Goal: Task Accomplishment & Management: Complete application form

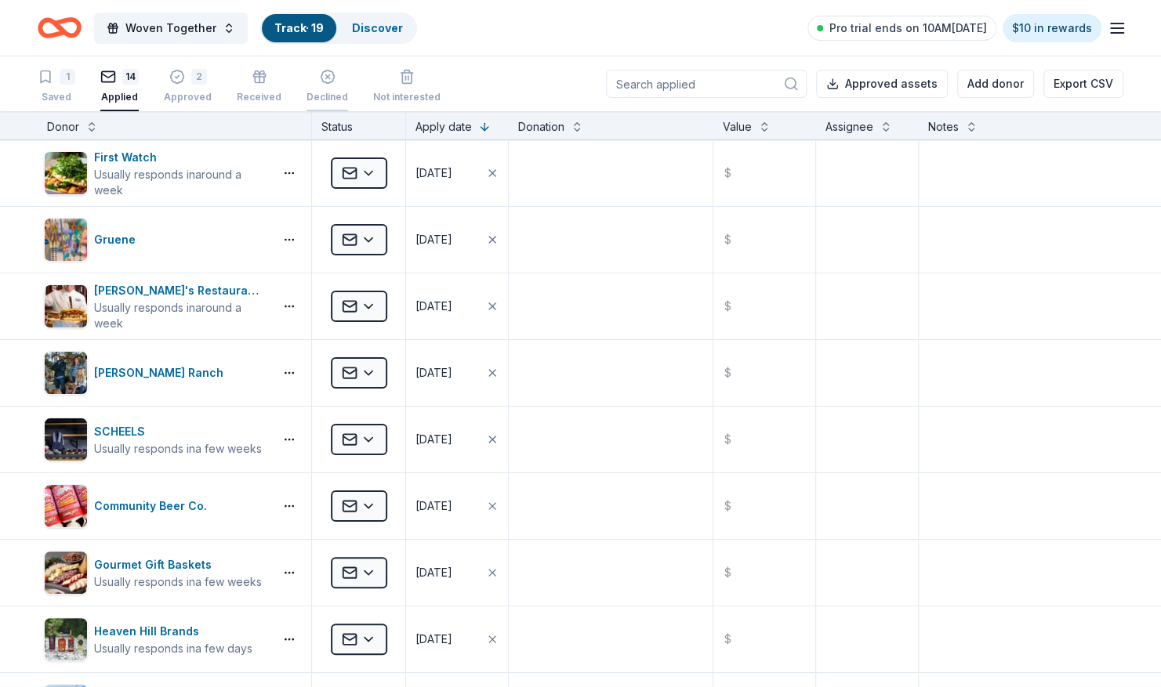
click at [325, 75] on line "button" at bounding box center [327, 77] width 4 height 4
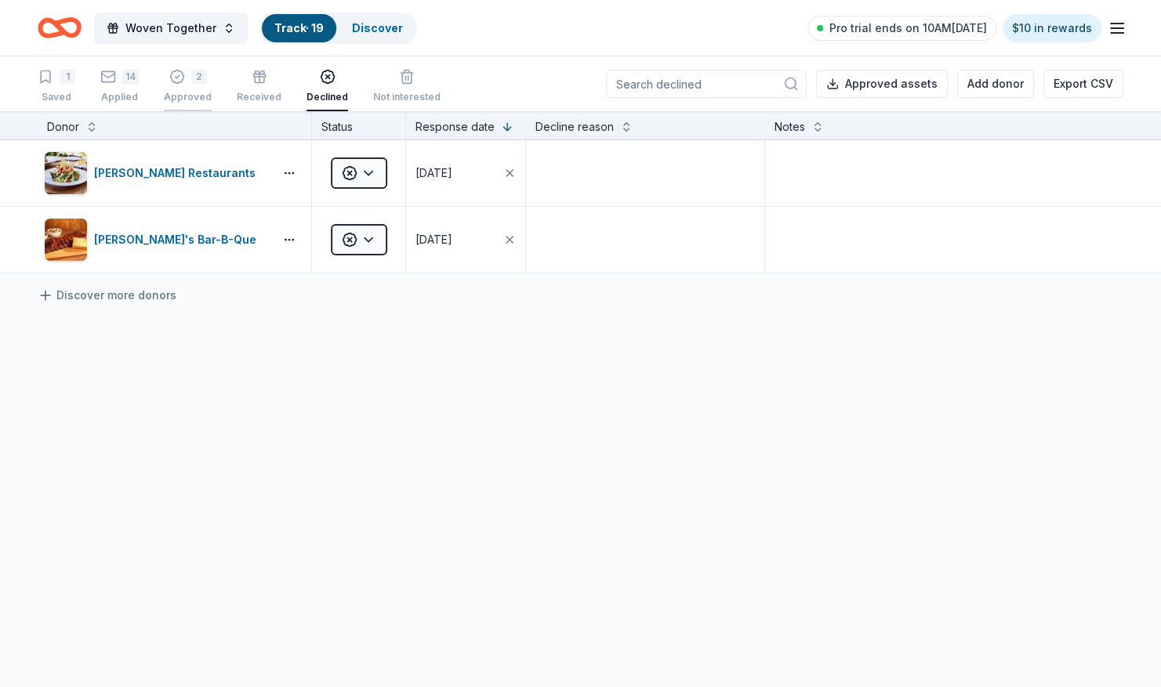
click at [191, 79] on div "2" at bounding box center [199, 77] width 16 height 16
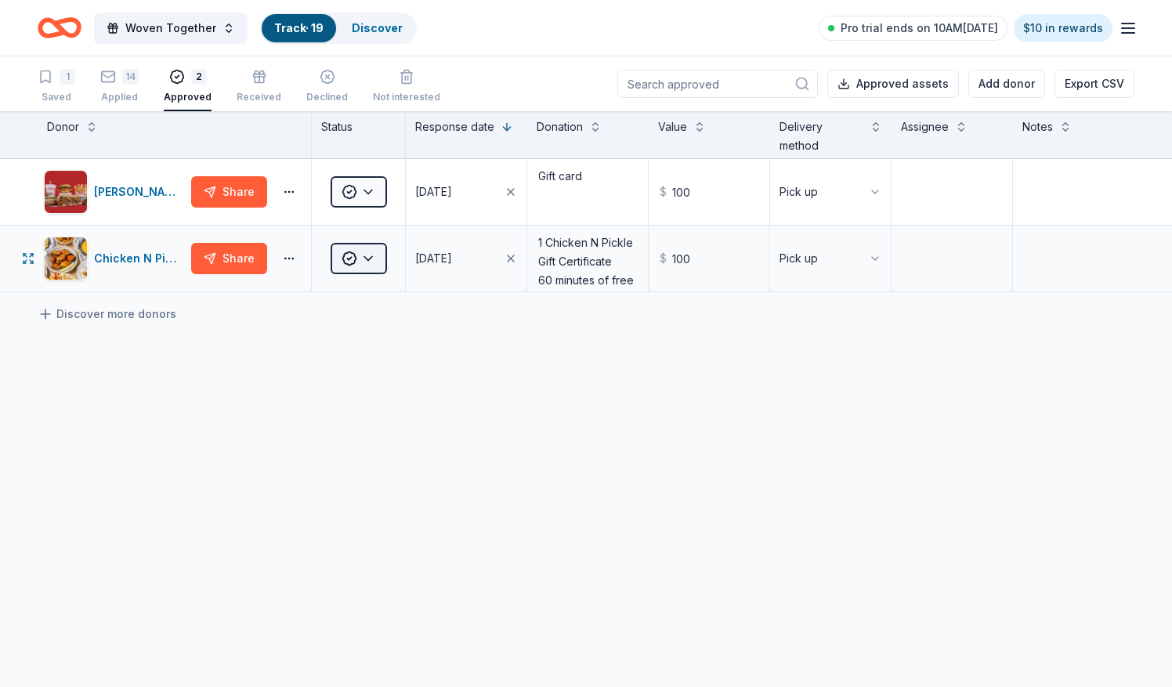
click at [368, 259] on html "Woven Together Track · 19 Discover Pro trial ends on 10AM[DATE] $10 in rewards …" at bounding box center [586, 343] width 1172 height 687
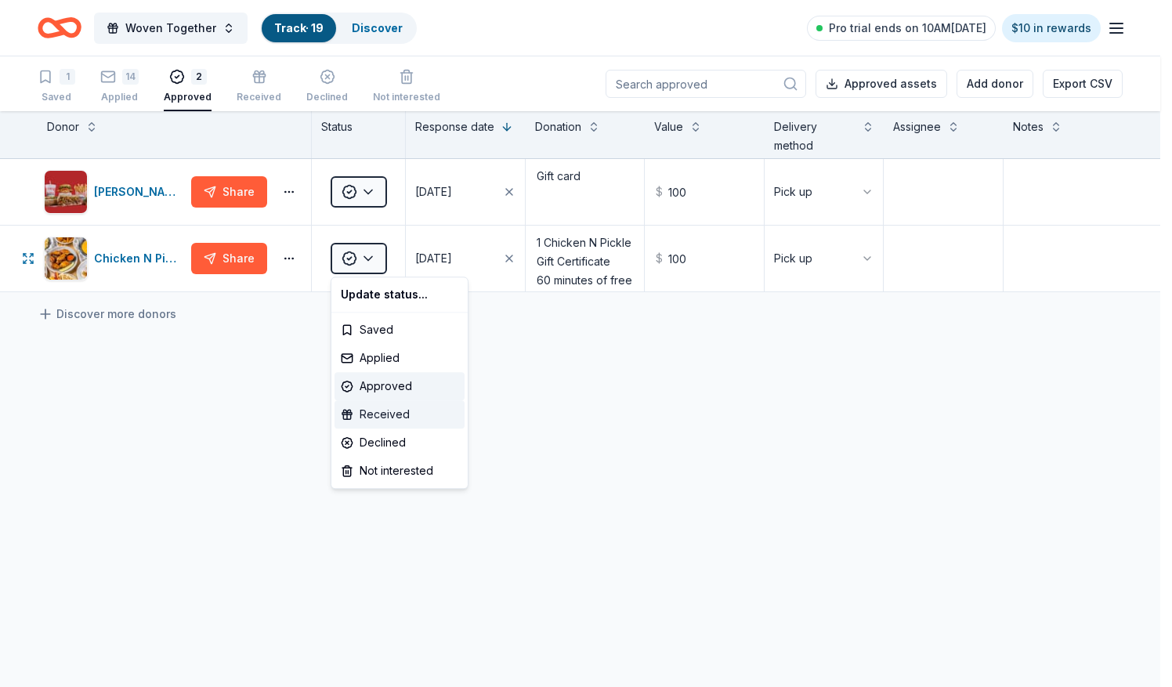
click at [382, 411] on div "Received" at bounding box center [400, 414] width 130 height 28
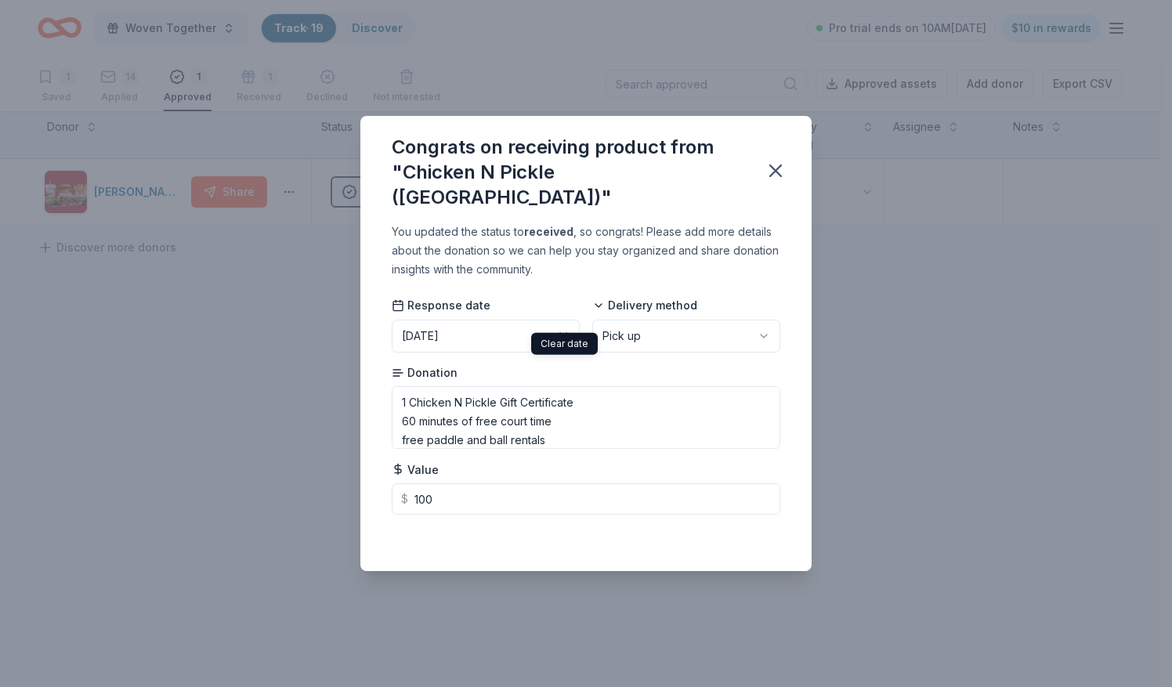
click at [563, 333] on icon "button" at bounding box center [563, 336] width 6 height 6
click at [461, 325] on span "Pick a date" at bounding box center [440, 334] width 77 height 19
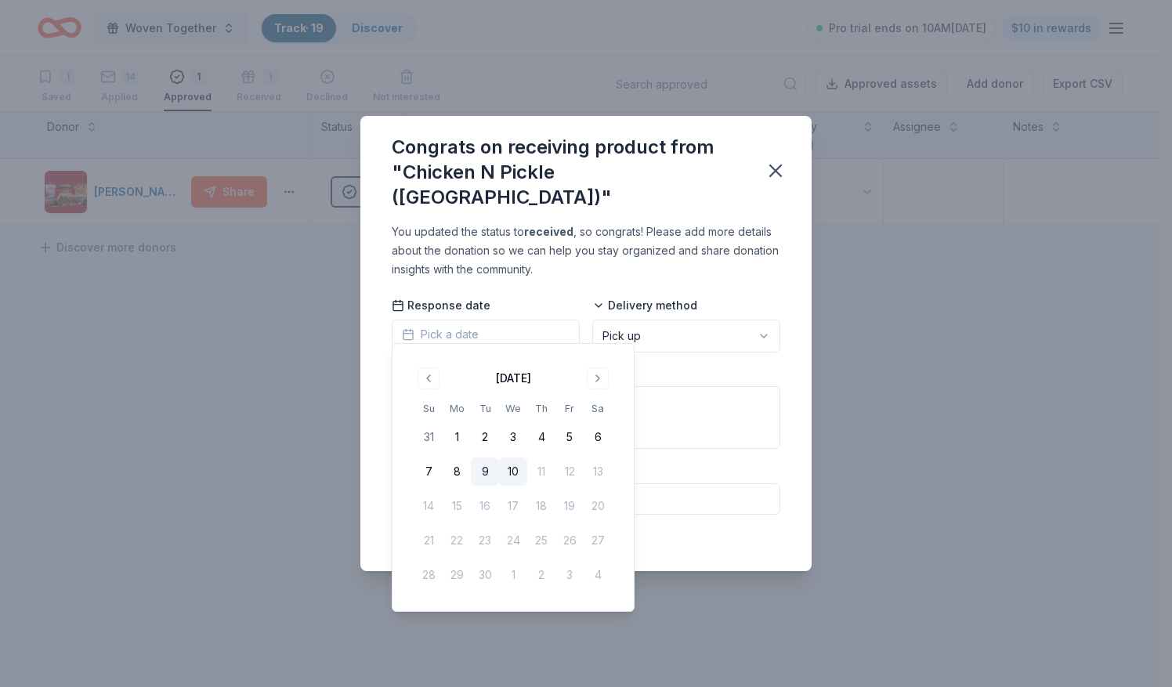
click at [484, 466] on button "9" at bounding box center [485, 472] width 28 height 28
click at [272, 403] on div "Congrats on receiving product from "Chicken N Pickle (Grand Prairie)" You updat…" at bounding box center [586, 343] width 1172 height 687
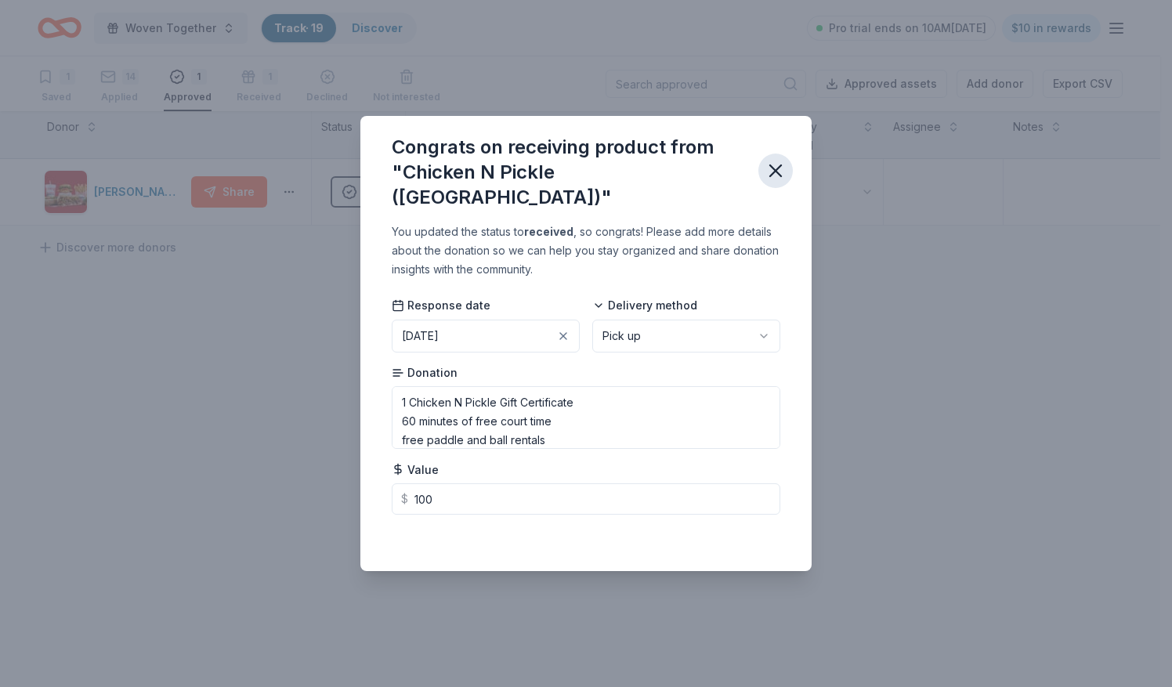
click at [770, 164] on icon "button" at bounding box center [776, 171] width 22 height 22
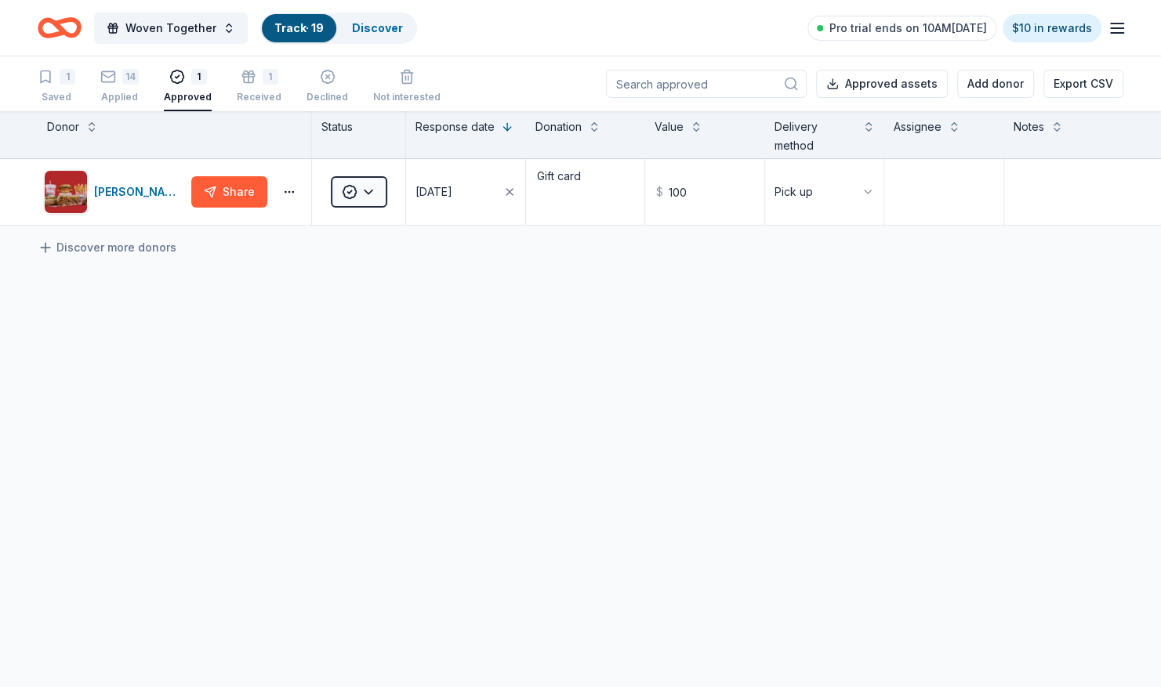
click at [455, 347] on body "Woven Together Track · 19 Discover Pro trial ends on 10AM, 9/12 $10 in rewards …" at bounding box center [580, 343] width 1161 height 687
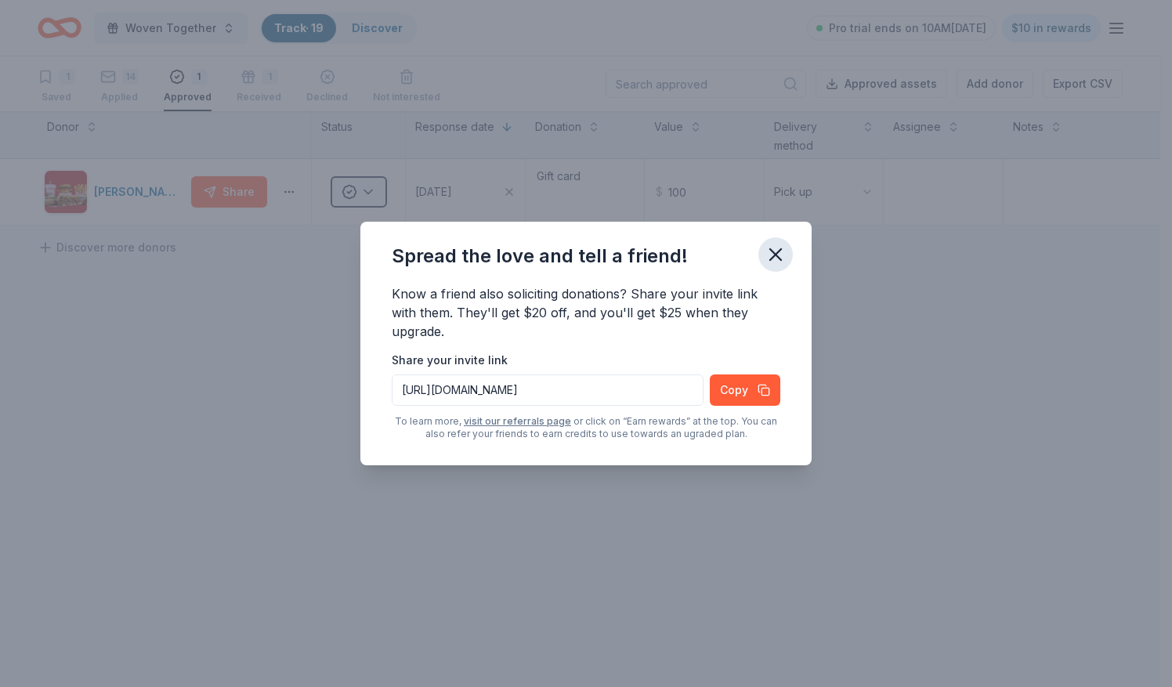
click at [777, 248] on icon "button" at bounding box center [776, 255] width 22 height 22
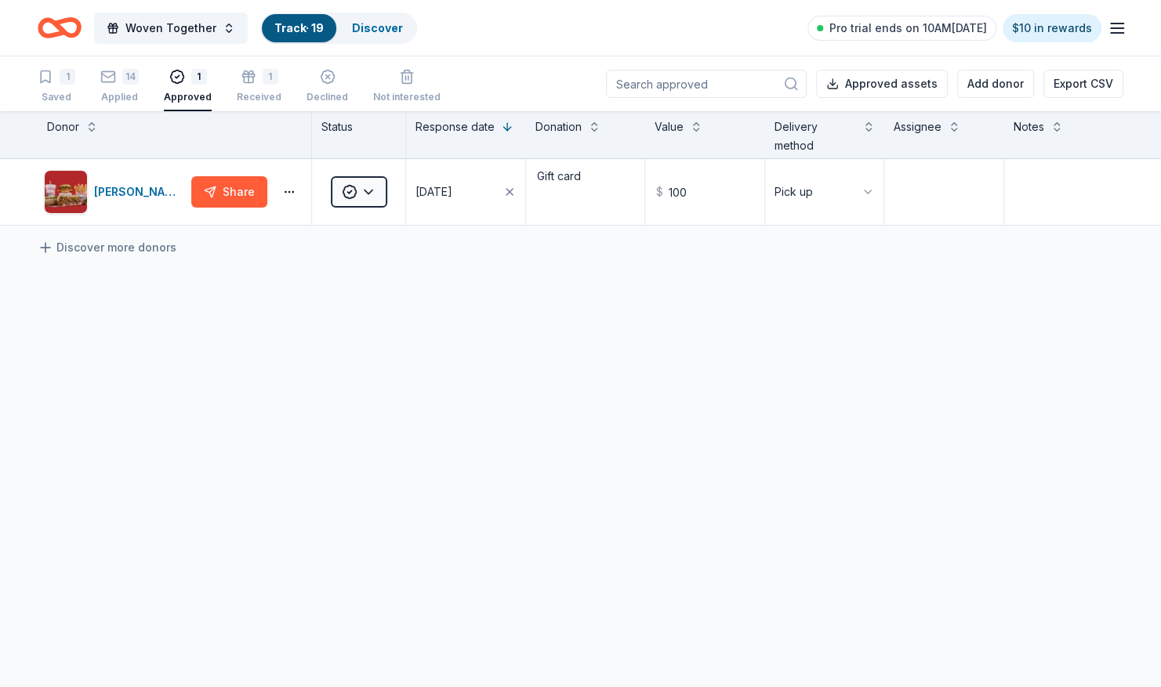
click at [518, 386] on div "Portillo's Share Approved 09/09/2025 Gift card $ 100 Pick up Discover more dono…" at bounding box center [580, 339] width 1161 height 361
click at [122, 87] on div "14 Applied" at bounding box center [119, 86] width 38 height 34
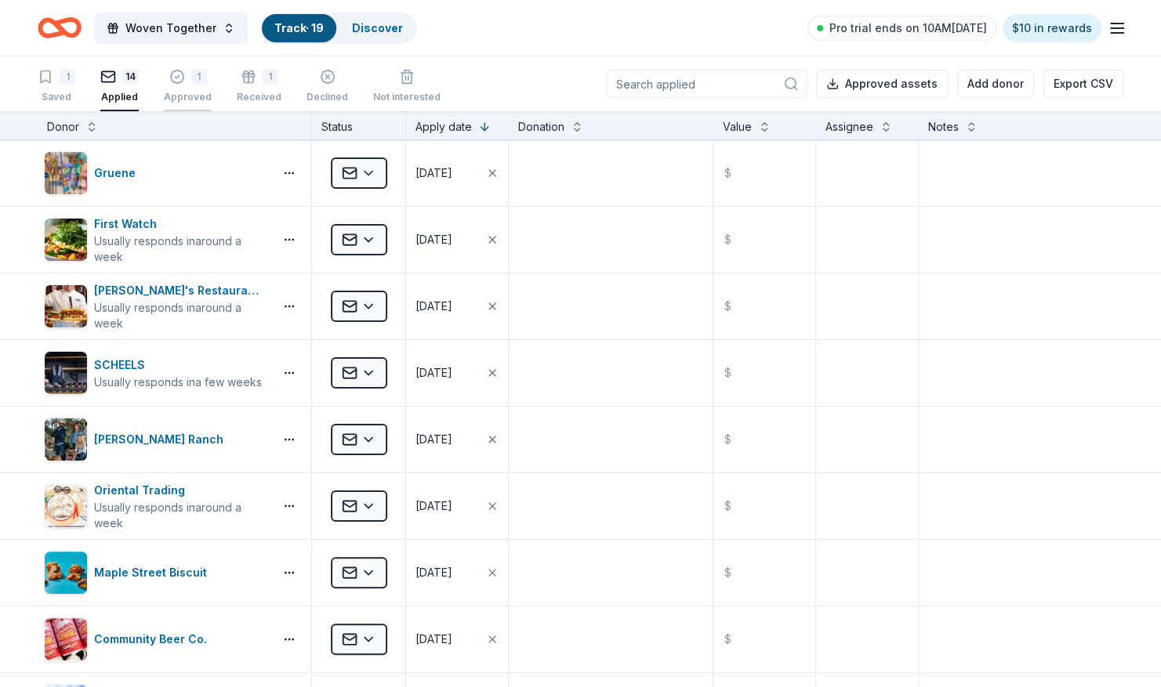
click at [204, 85] on div "1 Approved" at bounding box center [188, 86] width 48 height 34
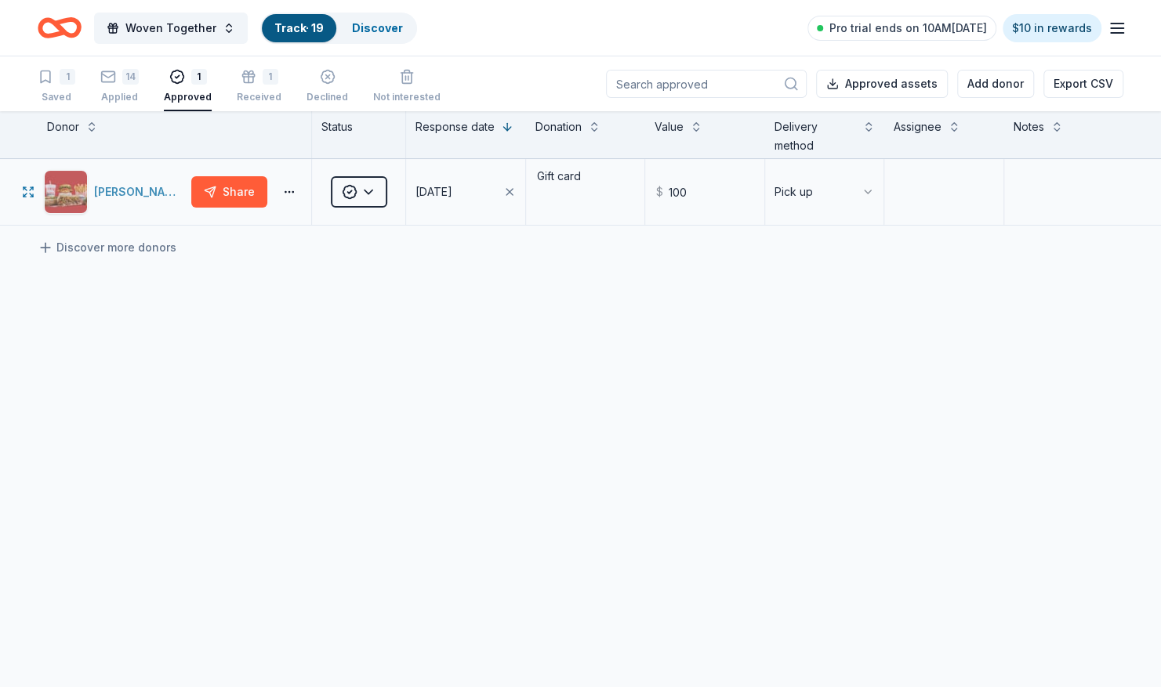
click at [118, 192] on div "Portillo's" at bounding box center [139, 192] width 91 height 19
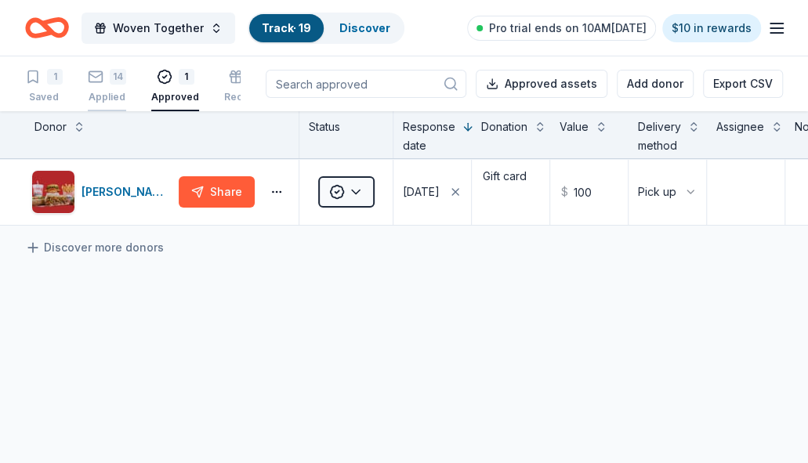
click at [119, 81] on div "14" at bounding box center [118, 77] width 16 height 16
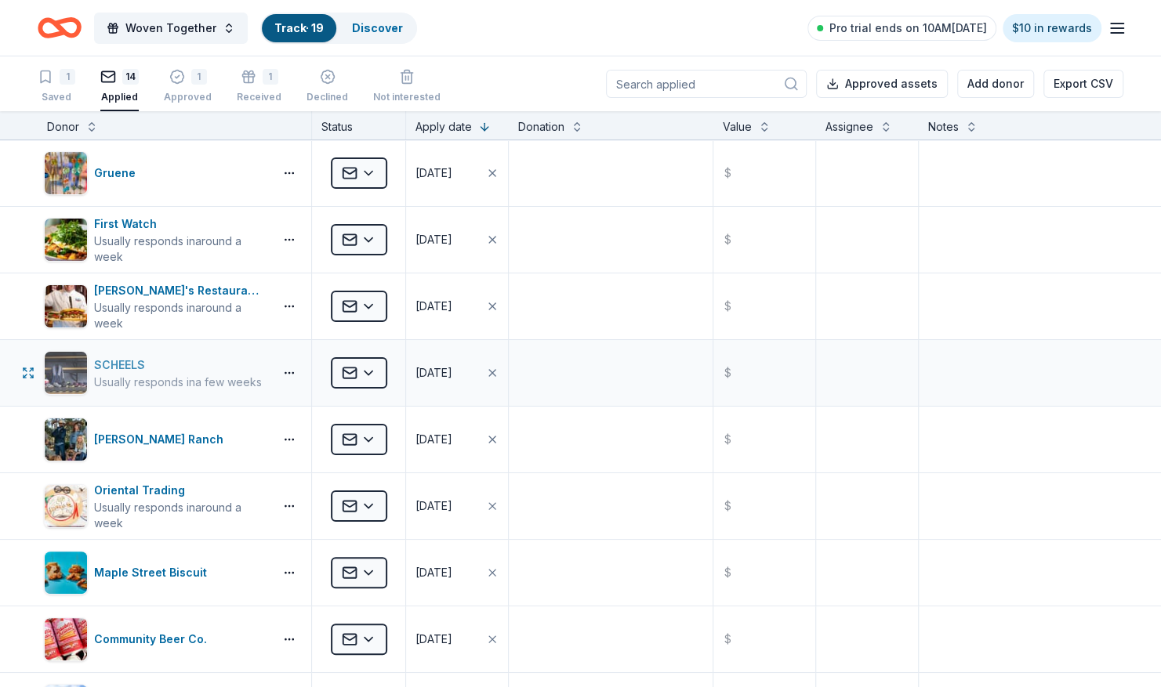
click at [123, 366] on div "SCHEELS" at bounding box center [178, 365] width 168 height 19
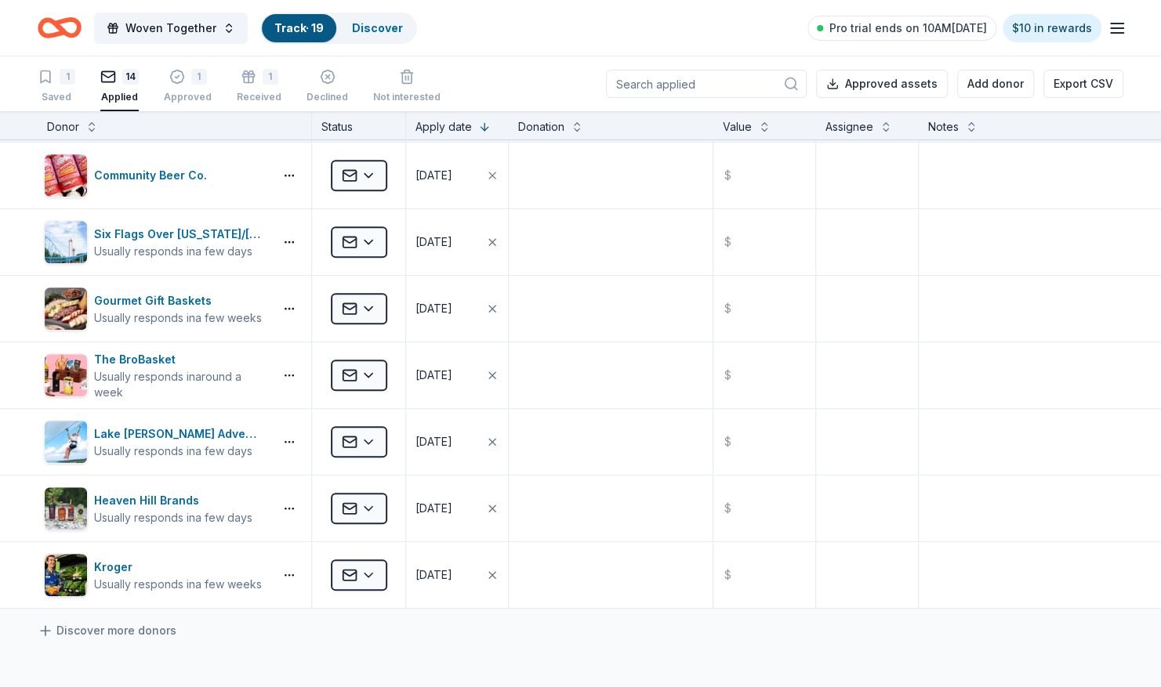
scroll to position [470, 0]
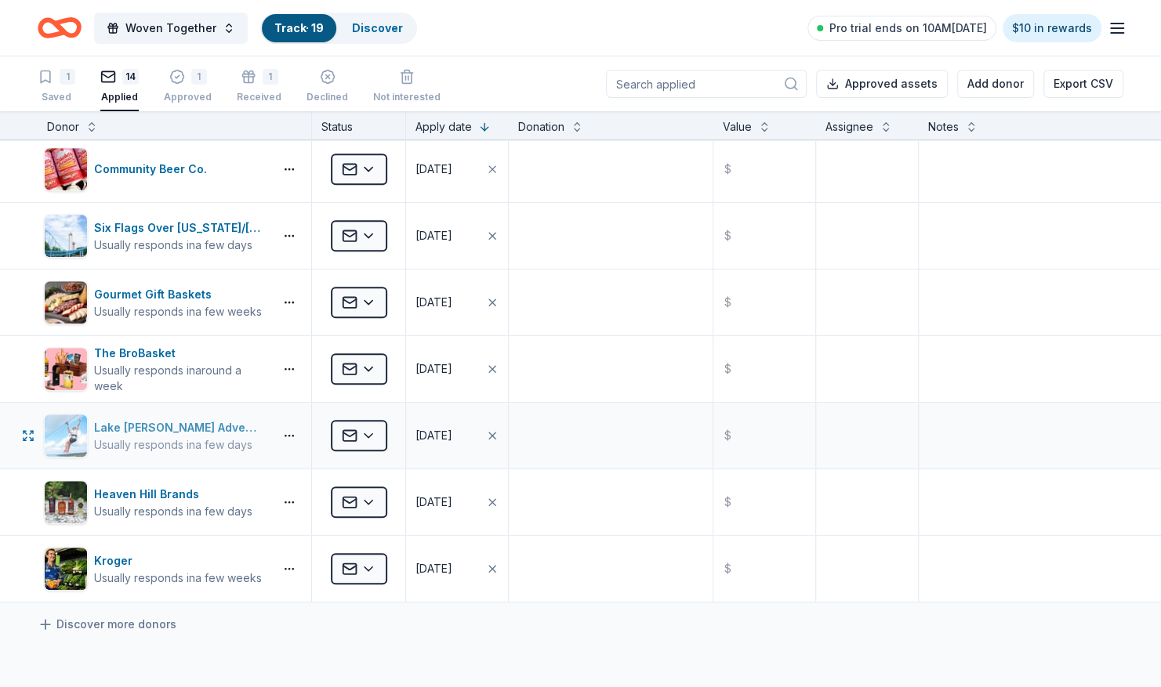
click at [179, 425] on div "Lake Travis Zipline Adventures" at bounding box center [180, 427] width 173 height 19
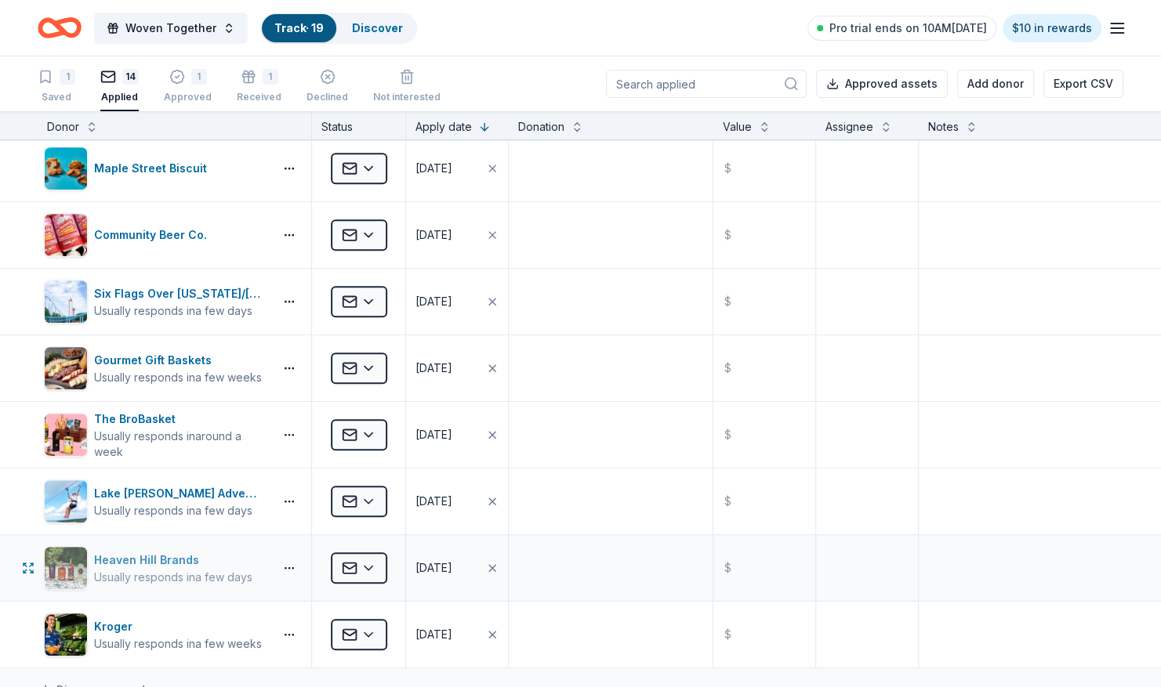
scroll to position [313, 0]
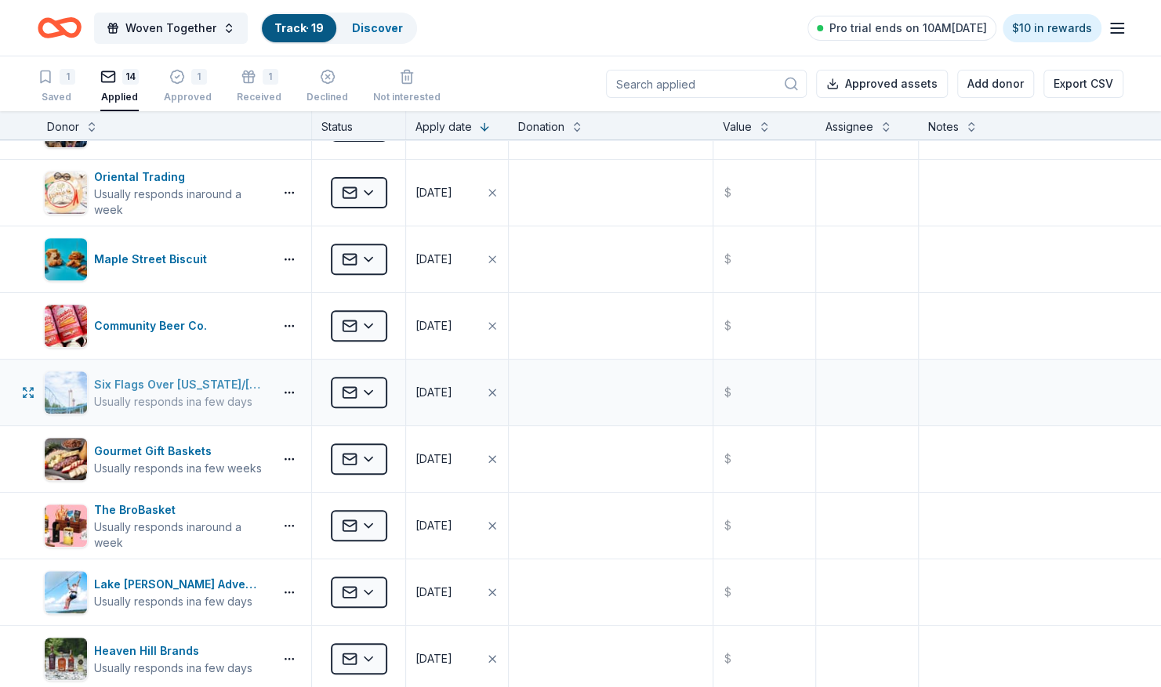
click at [139, 386] on div "Six Flags Over [US_STATE]/[GEOGRAPHIC_DATA] ([GEOGRAPHIC_DATA])" at bounding box center [180, 384] width 173 height 19
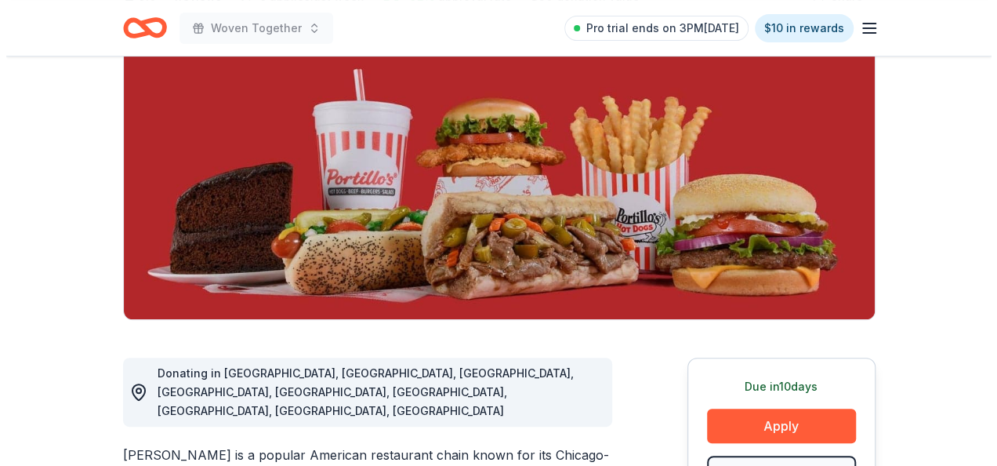
scroll to position [235, 0]
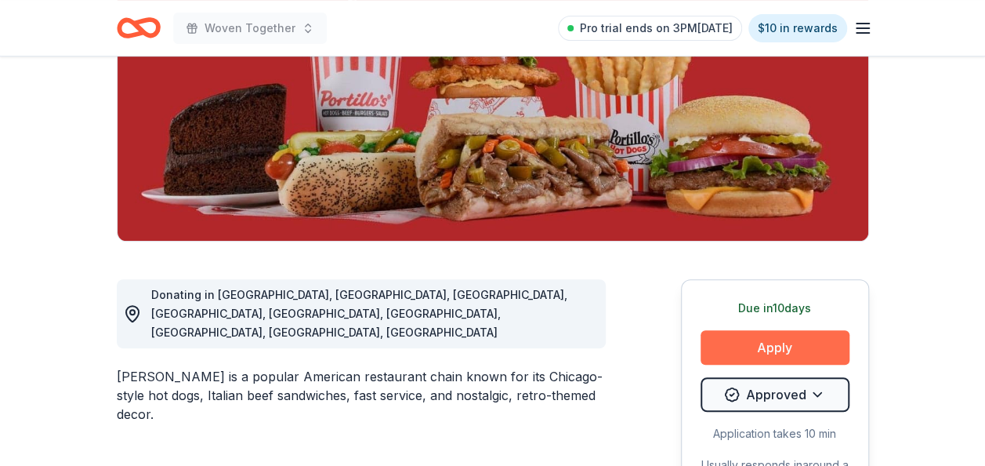
click at [712, 346] on button "Apply" at bounding box center [775, 347] width 149 height 34
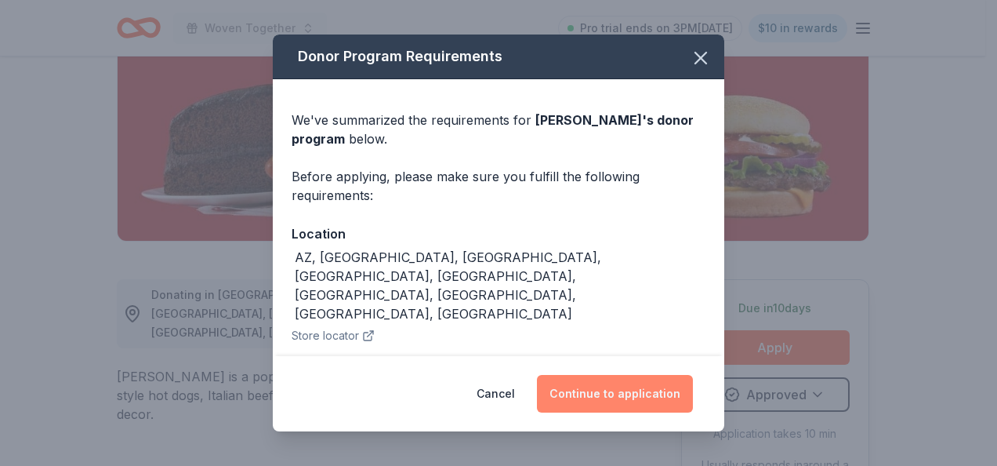
click at [597, 388] on button "Continue to application" at bounding box center [615, 394] width 156 height 38
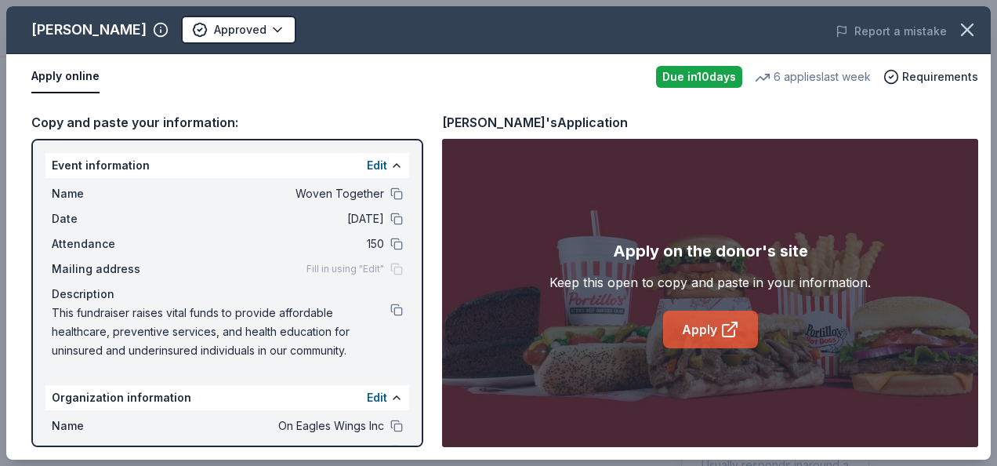
click at [702, 321] on link "Apply" at bounding box center [710, 329] width 95 height 38
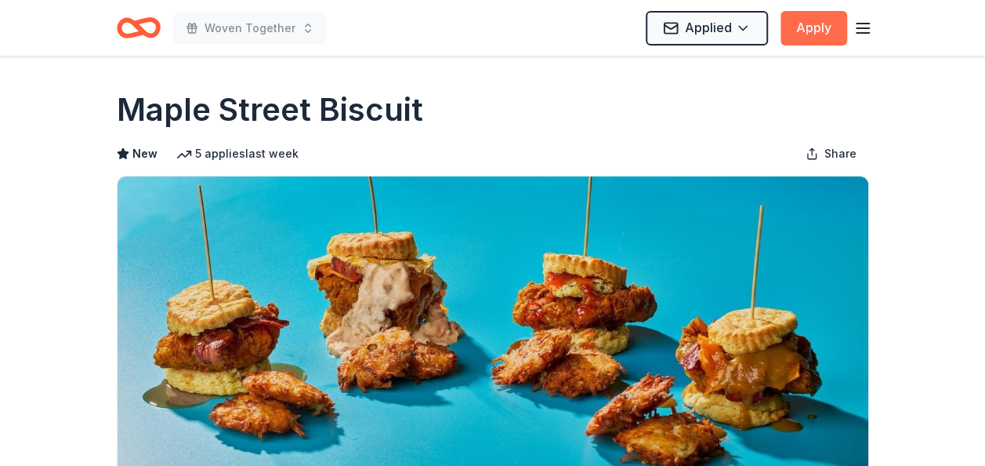
click at [801, 30] on button "Apply" at bounding box center [814, 28] width 67 height 34
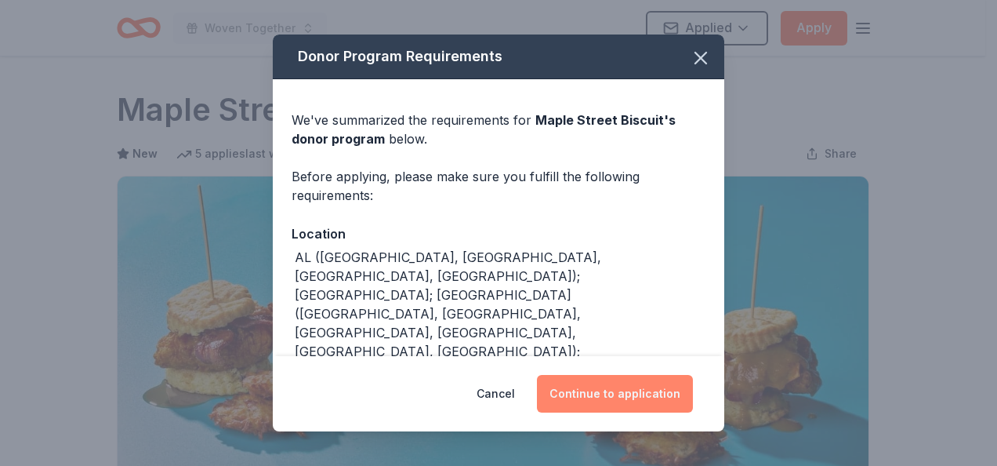
click at [594, 386] on button "Continue to application" at bounding box center [615, 394] width 156 height 38
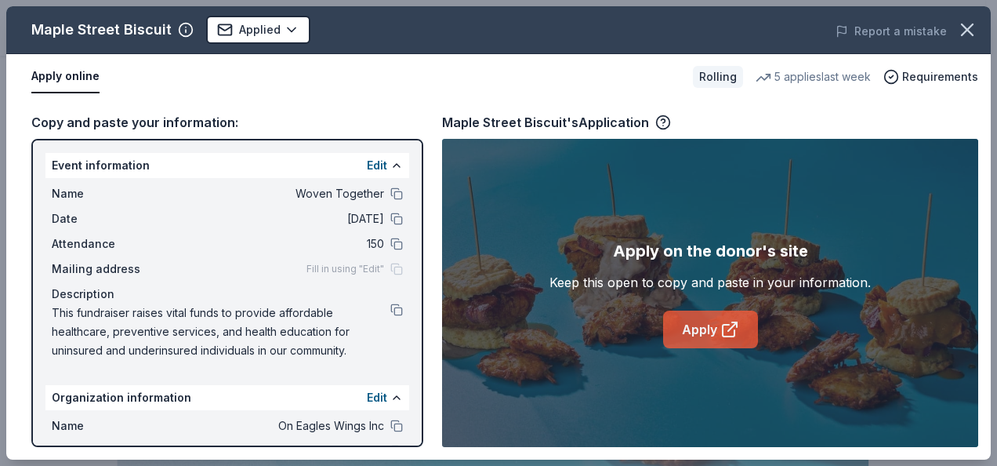
click at [696, 324] on link "Apply" at bounding box center [710, 329] width 95 height 38
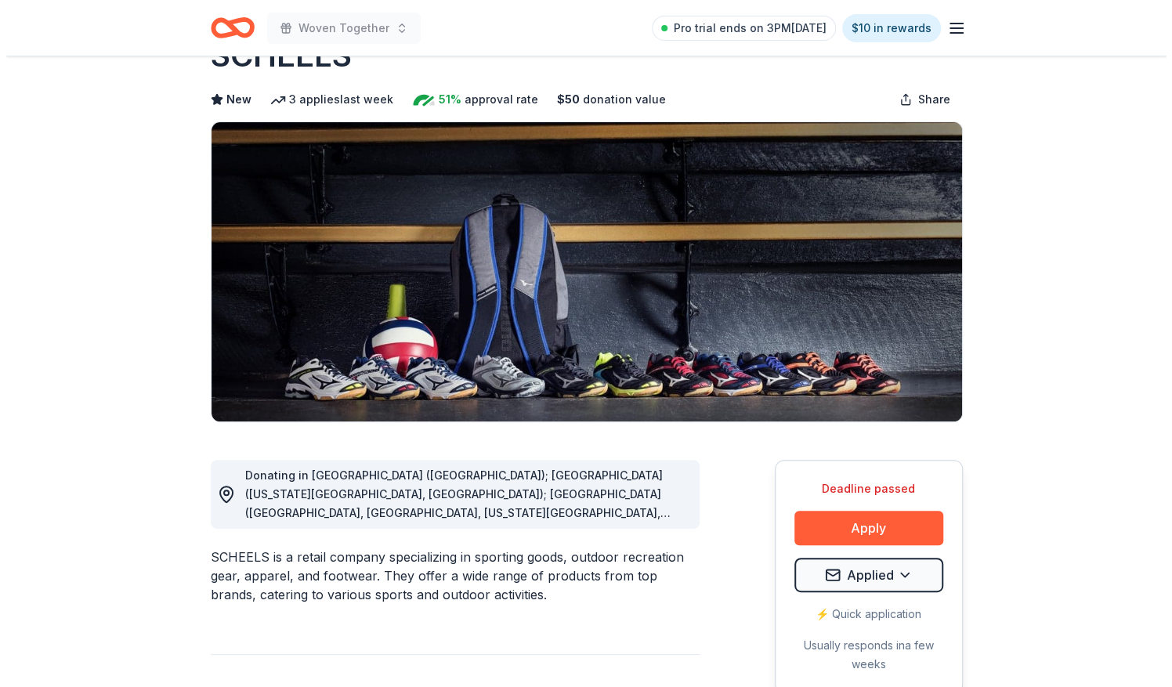
scroll to position [78, 0]
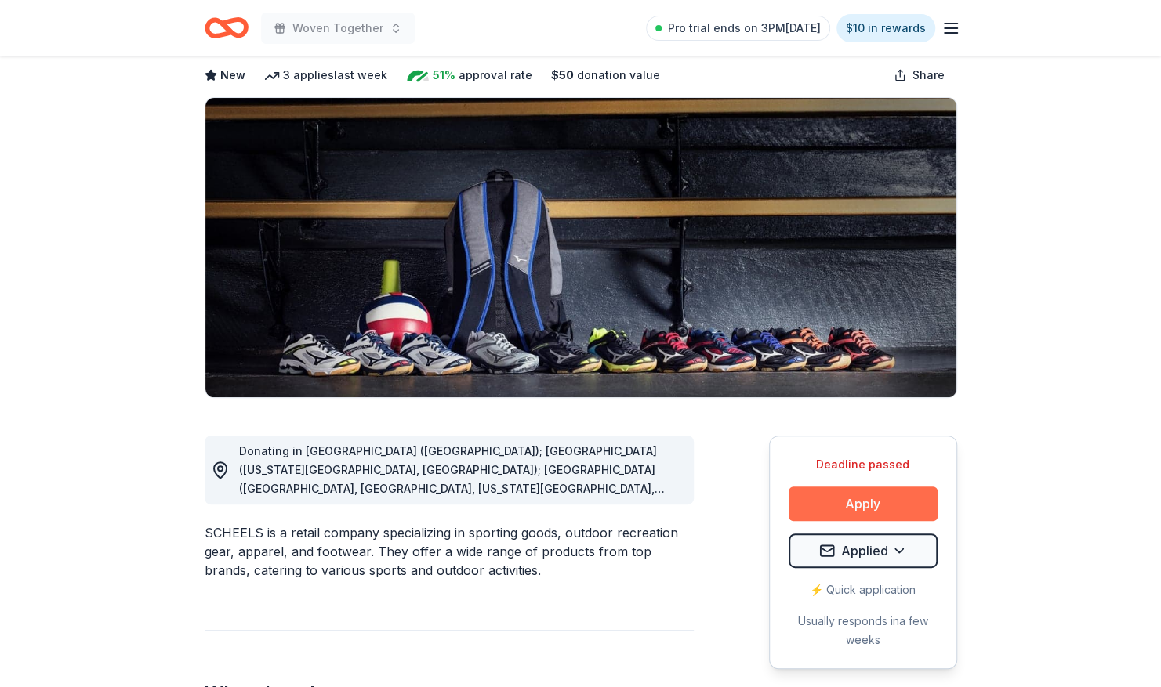
click at [835, 498] on button "Apply" at bounding box center [862, 504] width 149 height 34
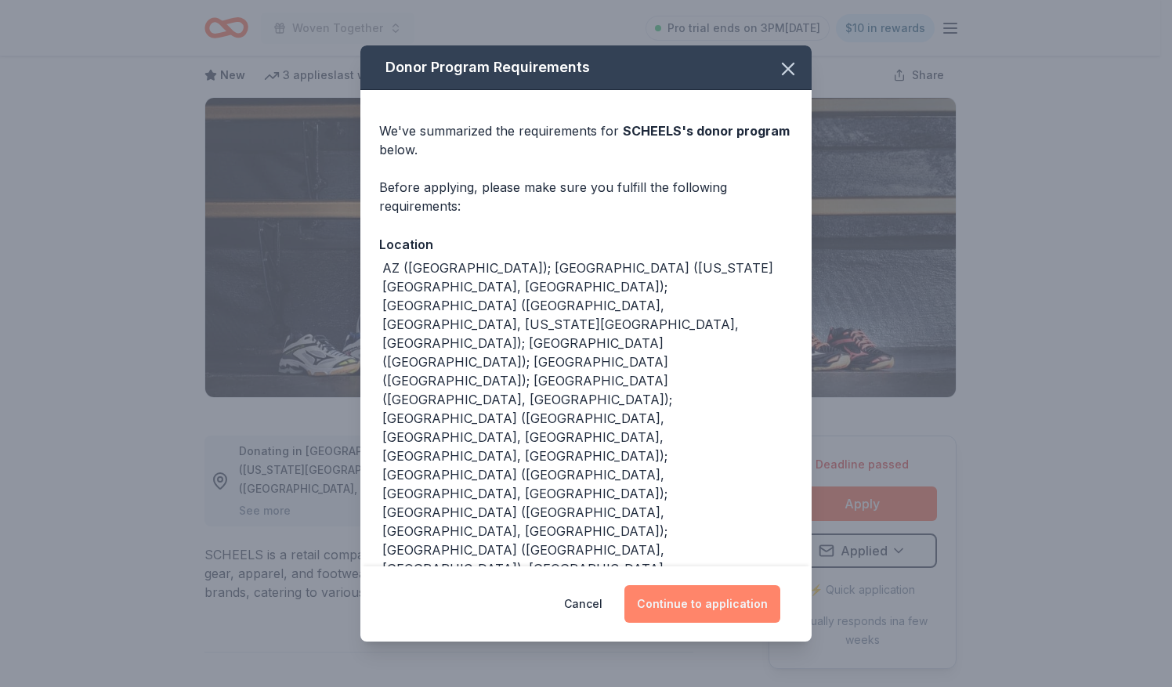
click at [674, 598] on button "Continue to application" at bounding box center [703, 604] width 156 height 38
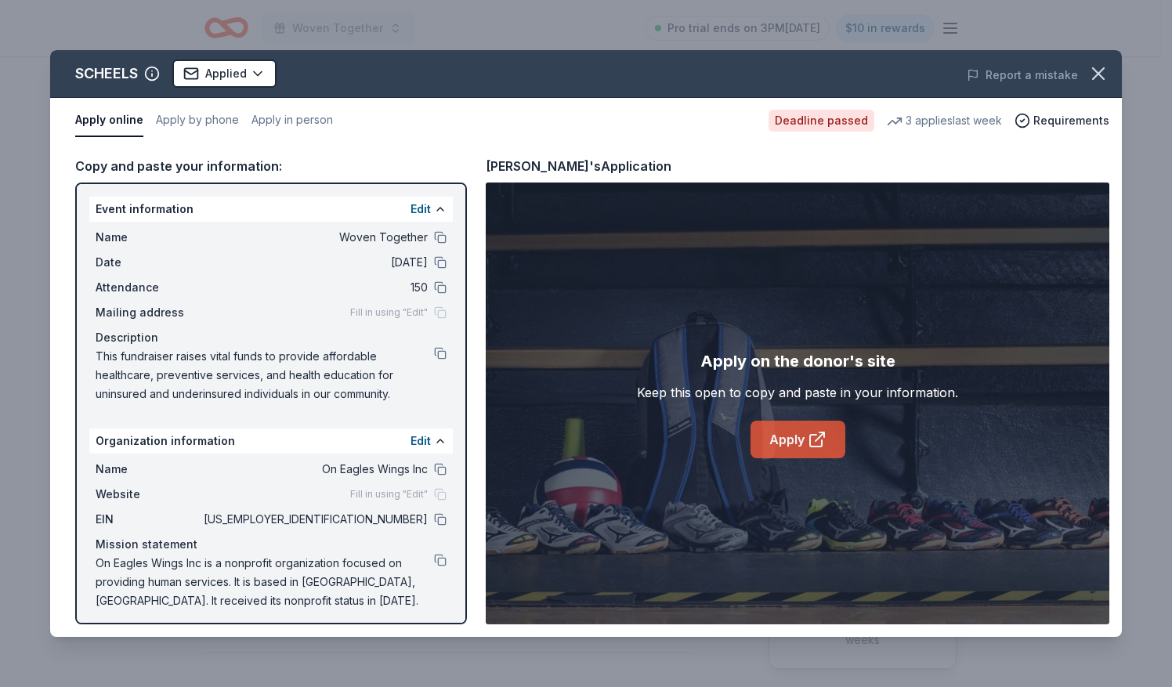
click at [787, 438] on link "Apply" at bounding box center [798, 440] width 95 height 38
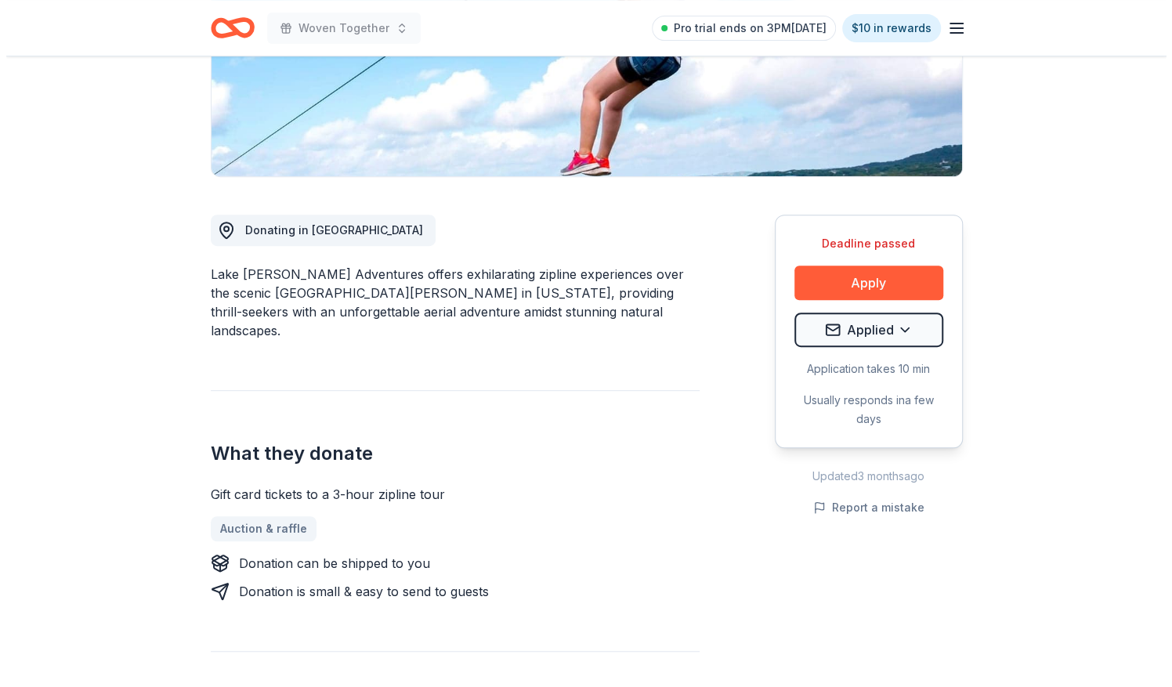
scroll to position [313, 0]
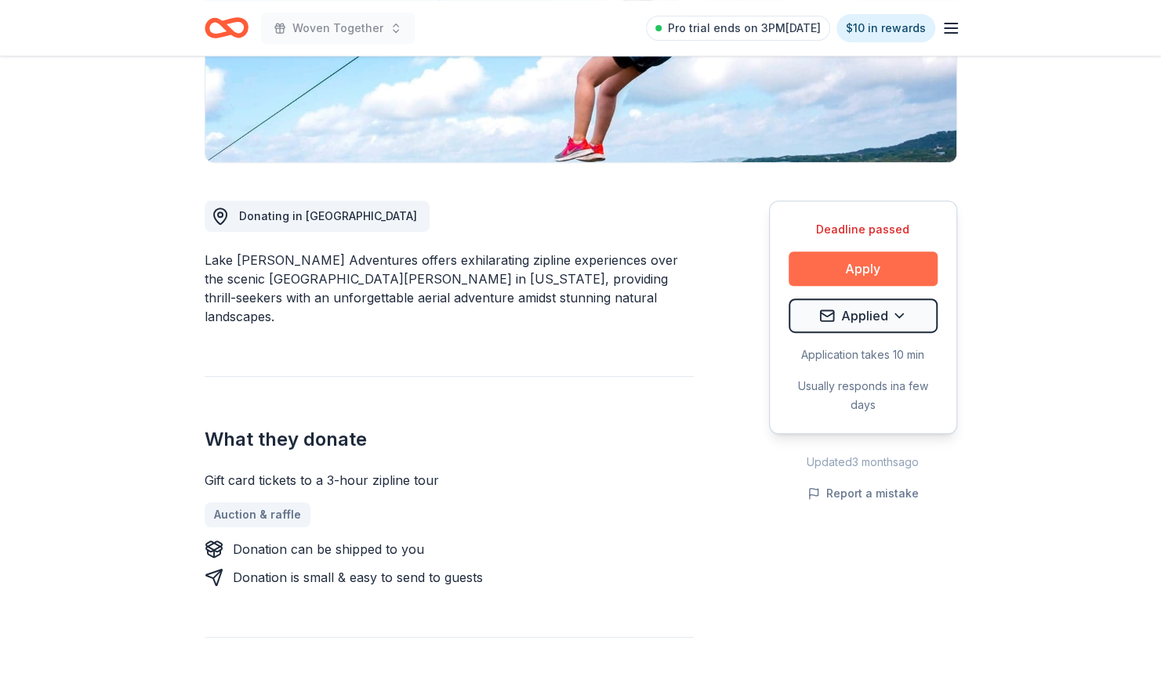
click at [841, 268] on button "Apply" at bounding box center [862, 269] width 149 height 34
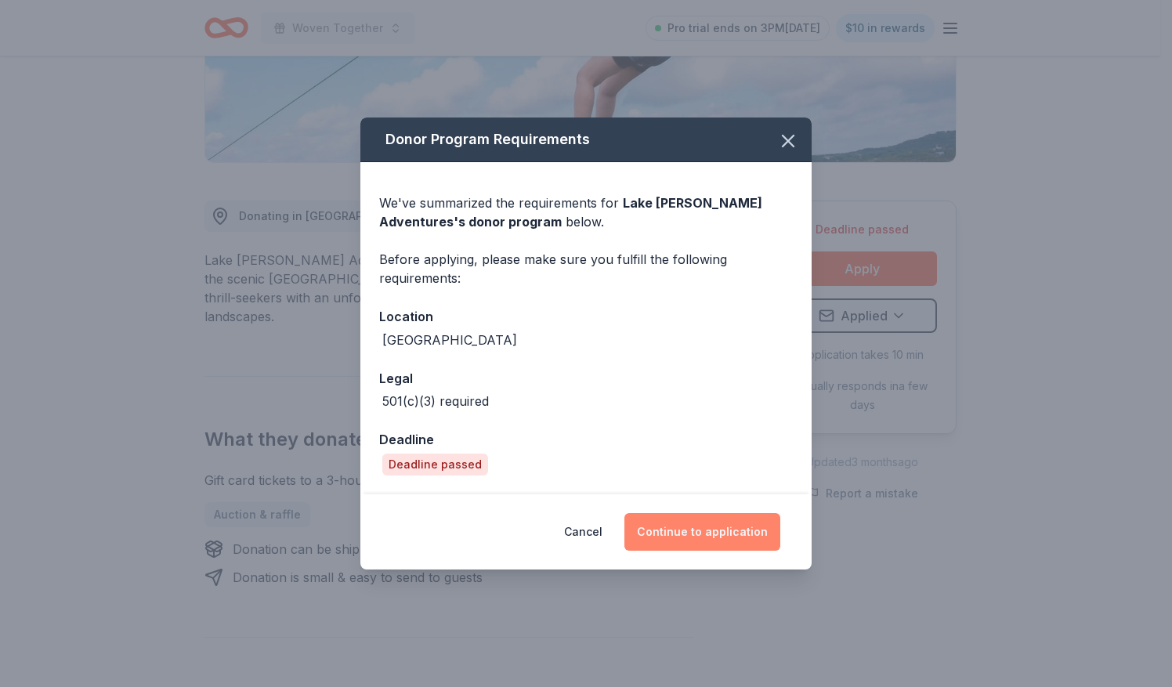
click at [676, 531] on button "Continue to application" at bounding box center [703, 532] width 156 height 38
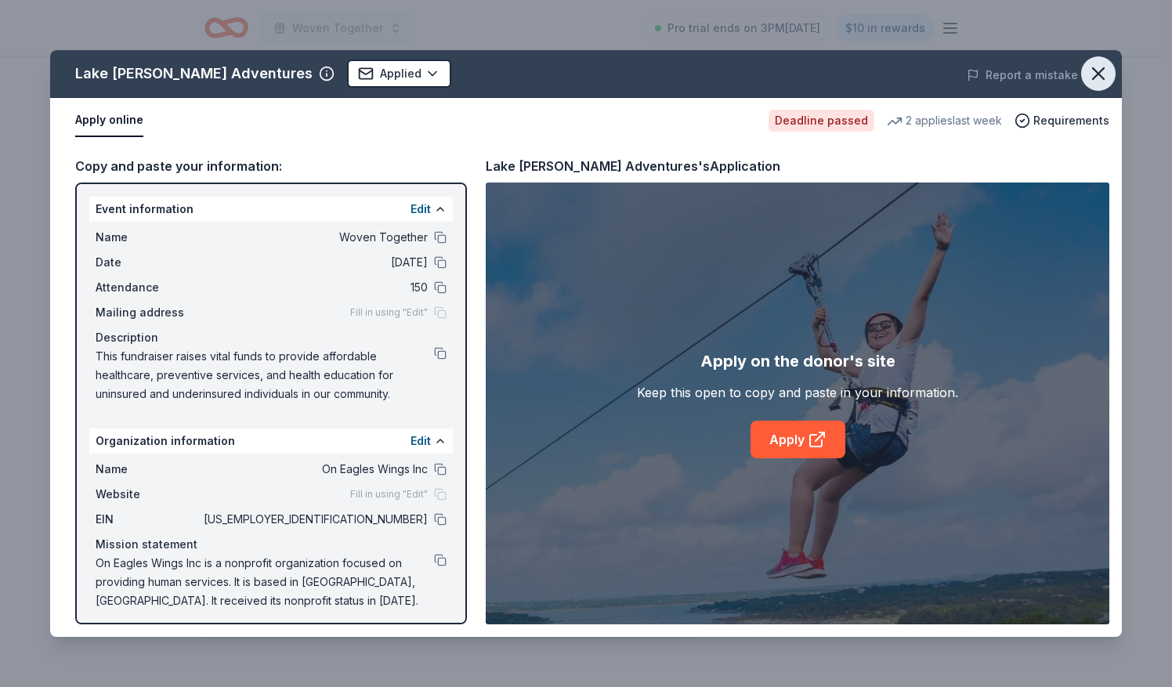
click at [1103, 76] on icon "button" at bounding box center [1099, 74] width 22 height 22
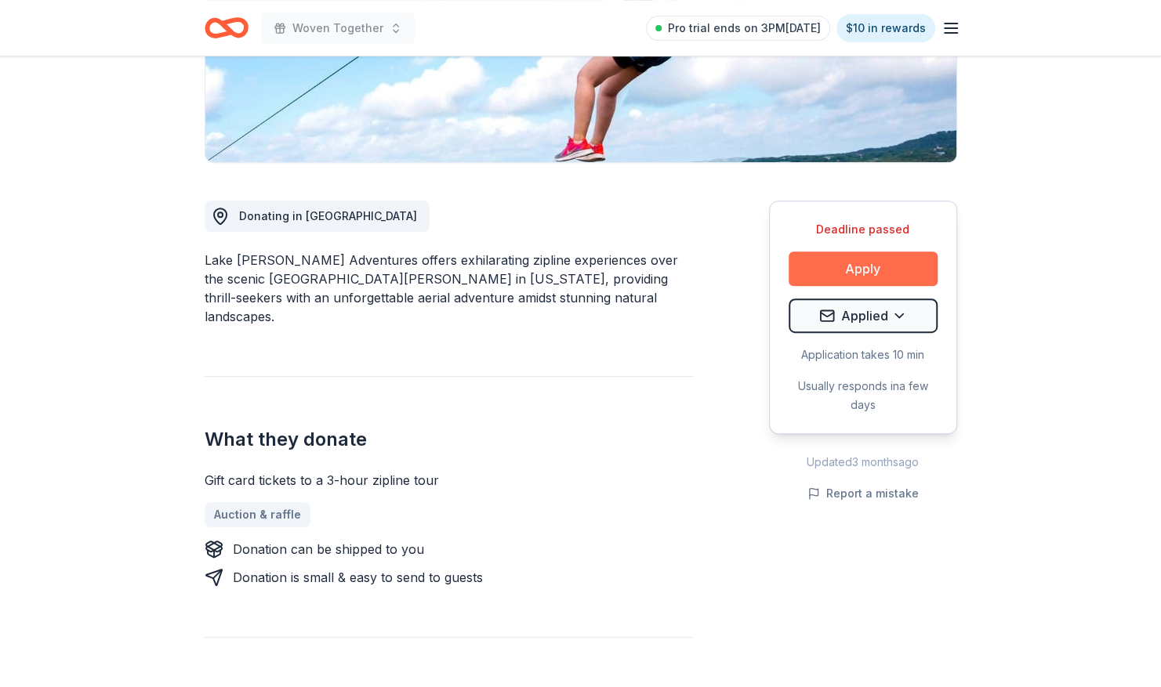
click at [821, 277] on button "Apply" at bounding box center [862, 269] width 149 height 34
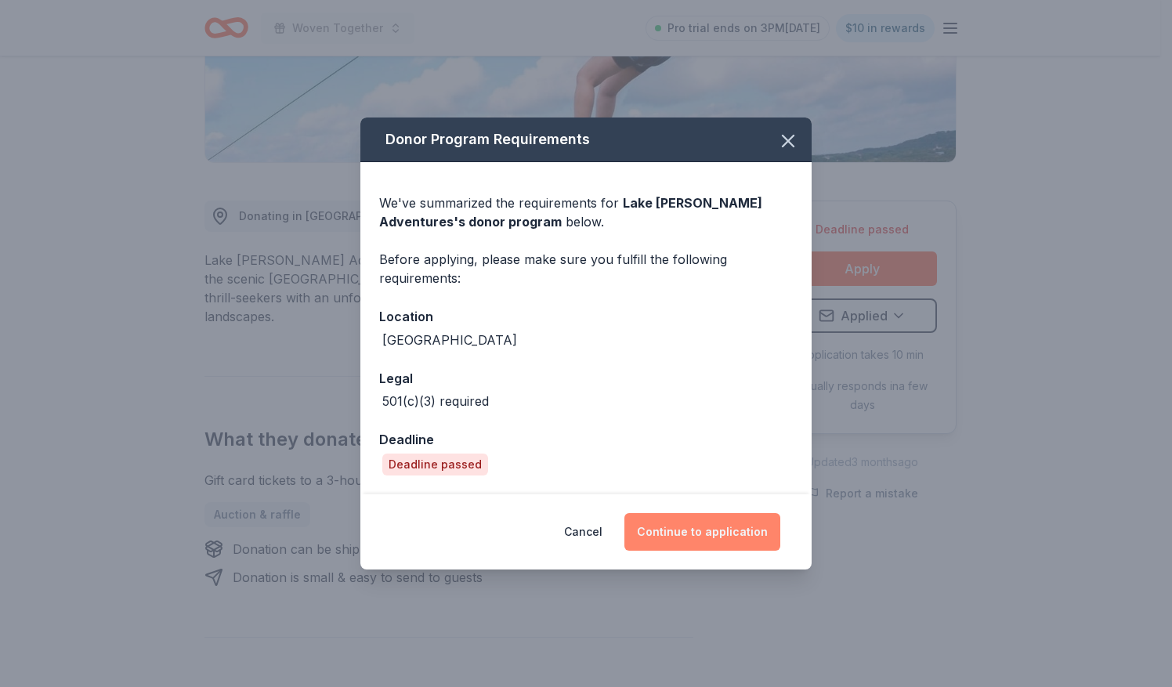
click at [670, 534] on button "Continue to application" at bounding box center [703, 532] width 156 height 38
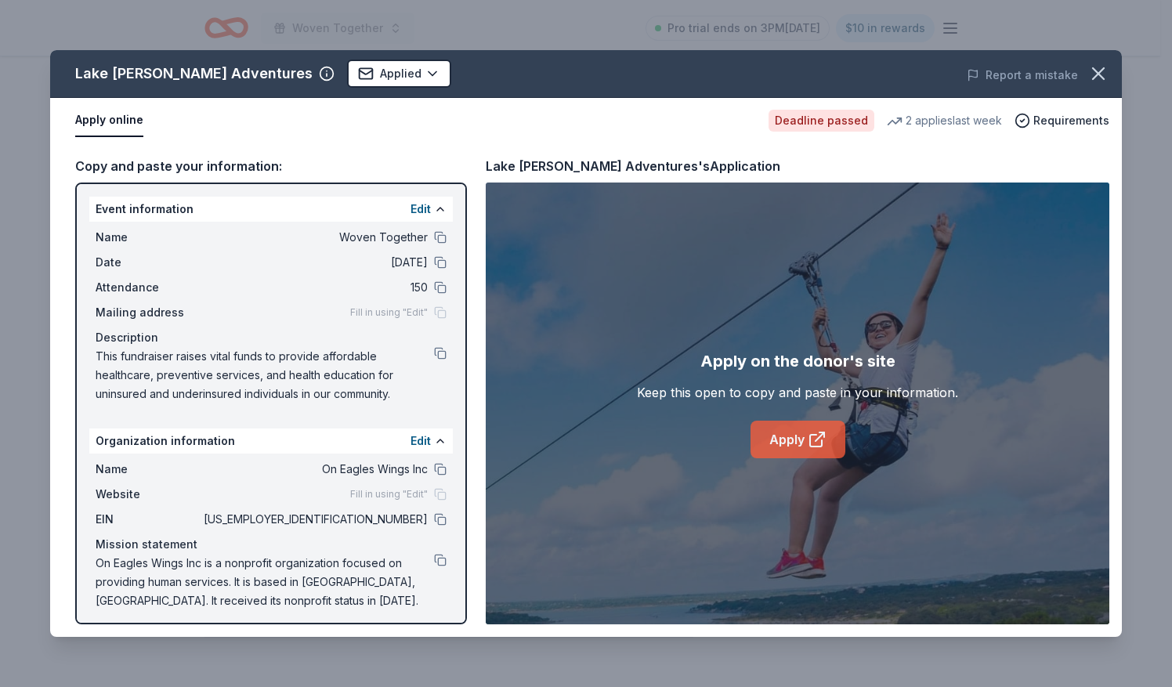
click at [778, 438] on link "Apply" at bounding box center [798, 440] width 95 height 38
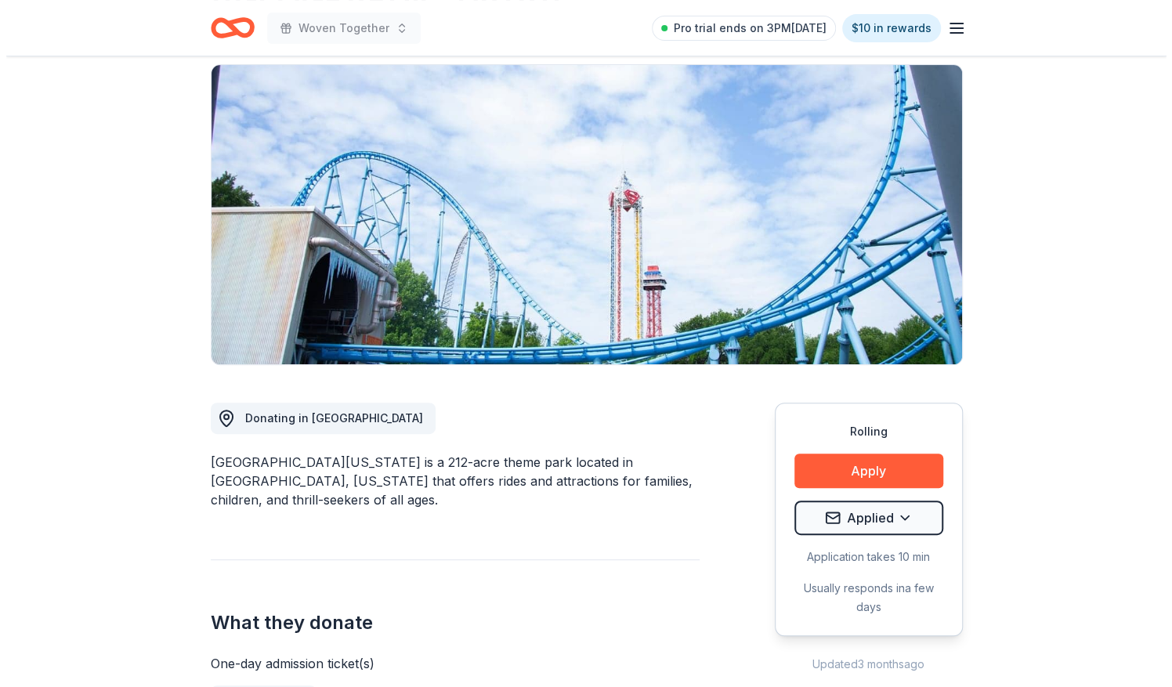
scroll to position [157, 0]
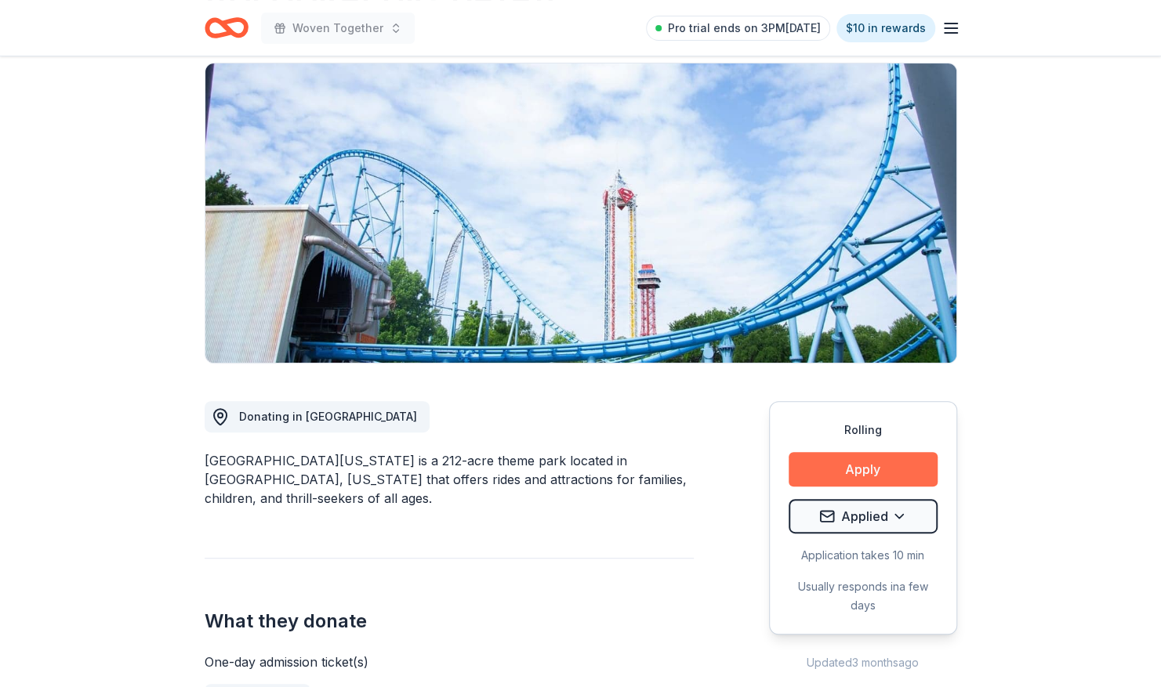
click at [827, 469] on button "Apply" at bounding box center [862, 469] width 149 height 34
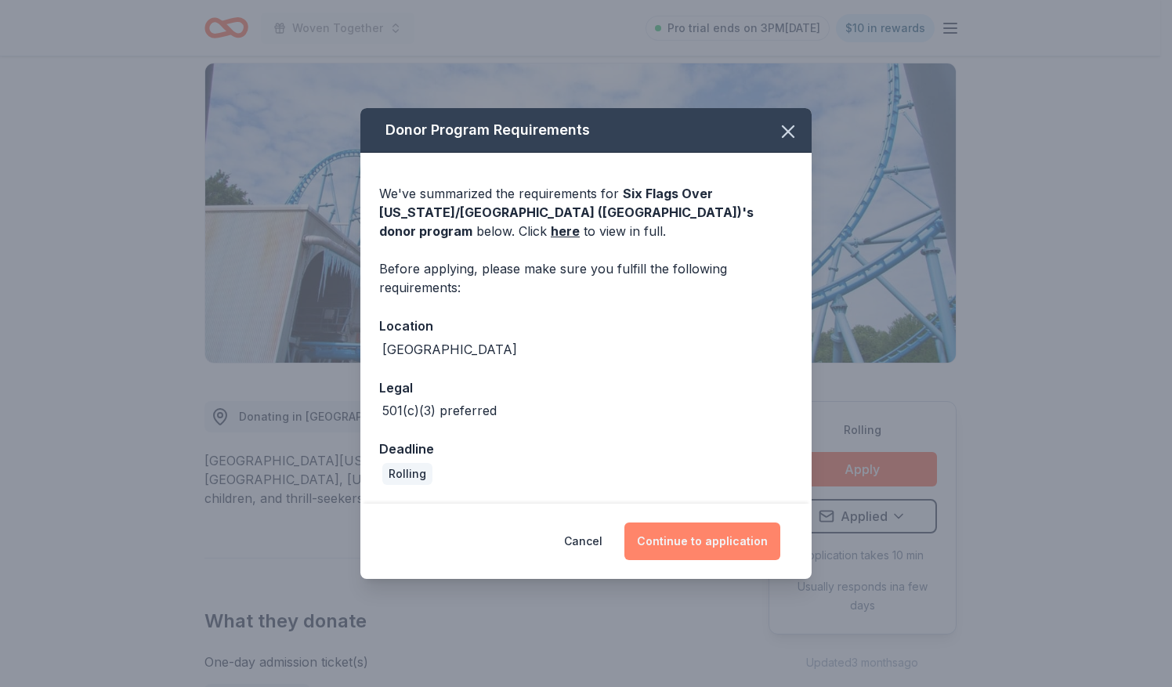
click at [667, 542] on button "Continue to application" at bounding box center [703, 542] width 156 height 38
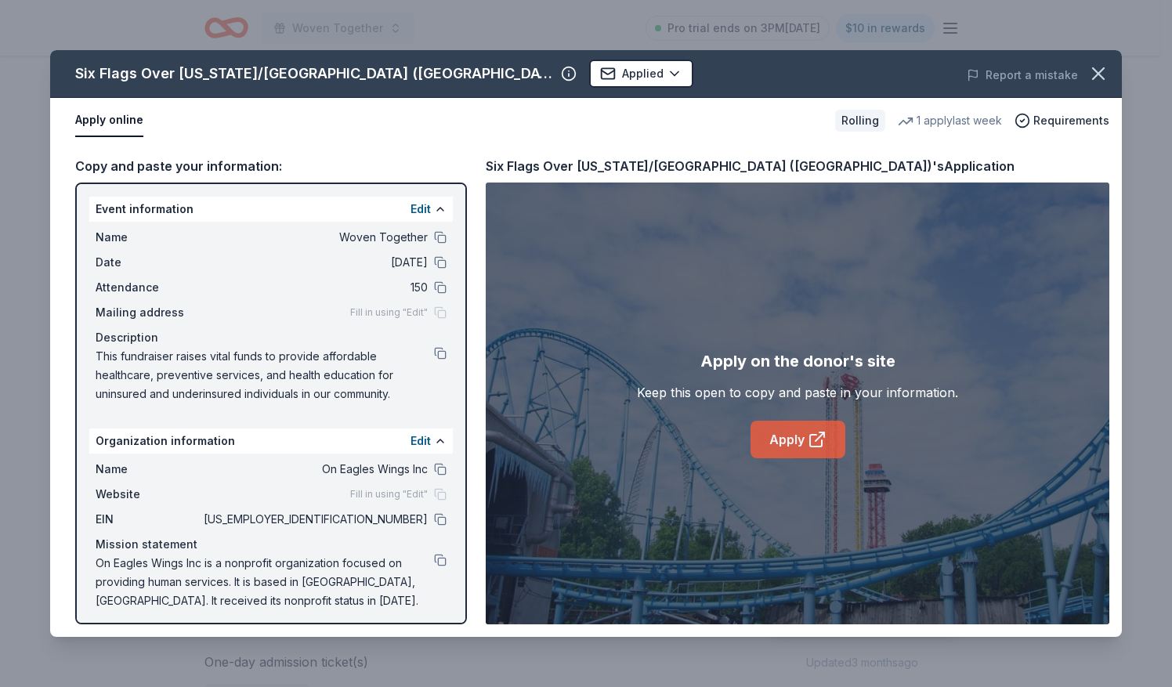
click at [776, 433] on link "Apply" at bounding box center [798, 440] width 95 height 38
